Goal: Task Accomplishment & Management: Complete application form

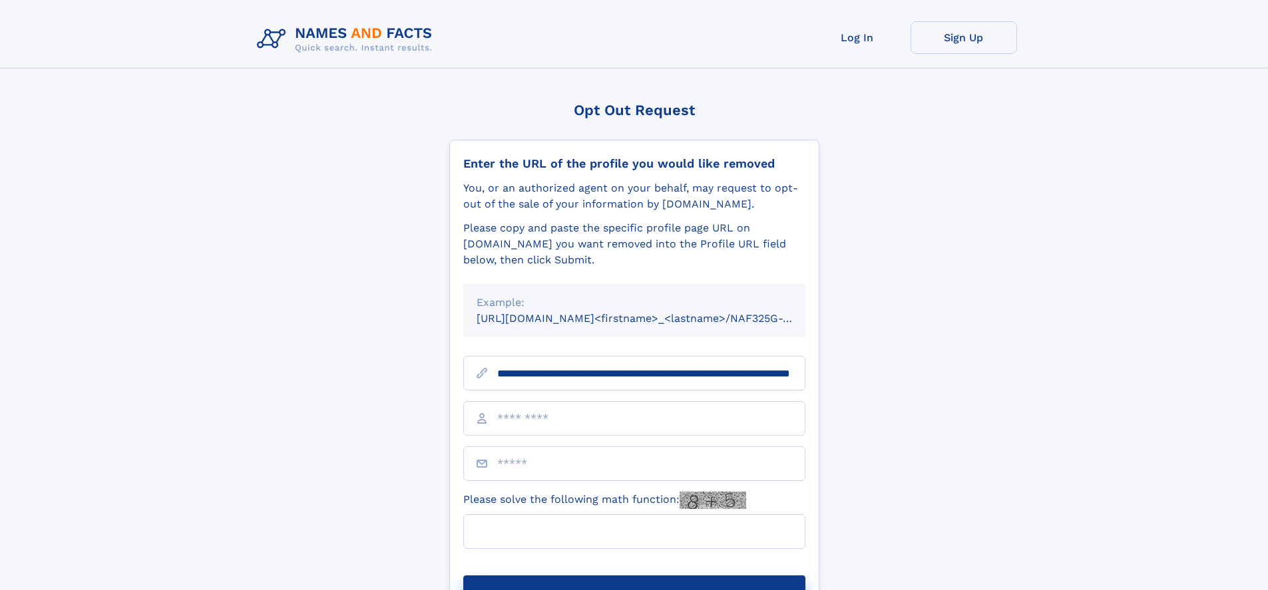
scroll to position [0, 136]
type input "**********"
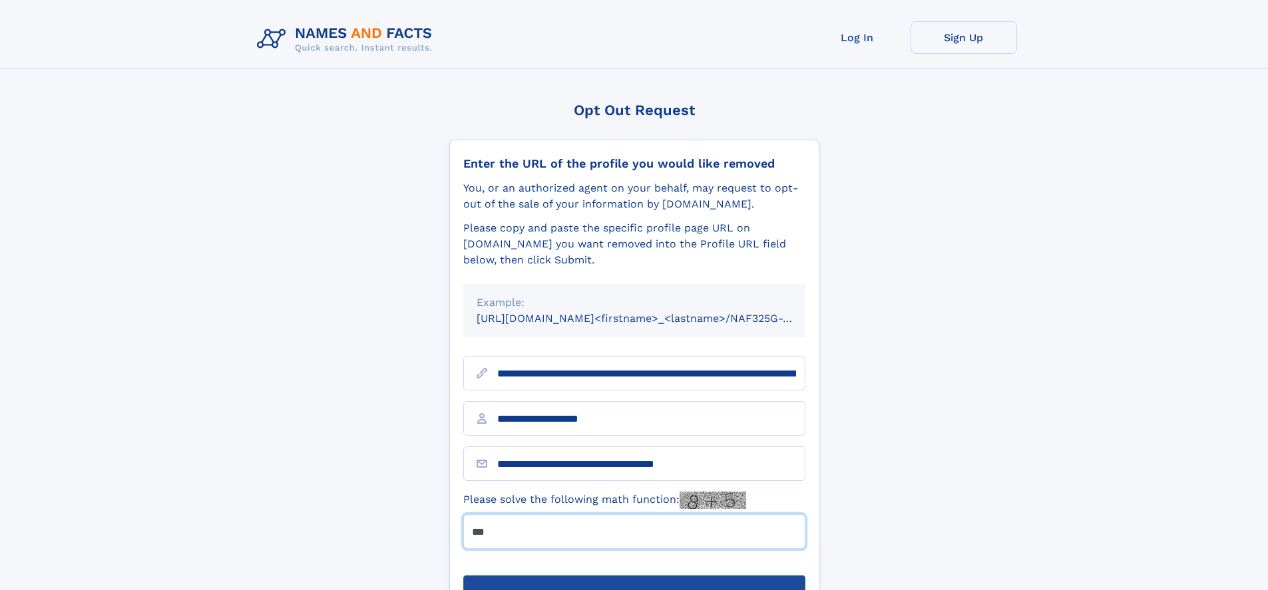
type input "***"
click at [634, 576] on button "Submit Opt Out Request" at bounding box center [634, 597] width 342 height 43
